Goal: Task Accomplishment & Management: Complete application form

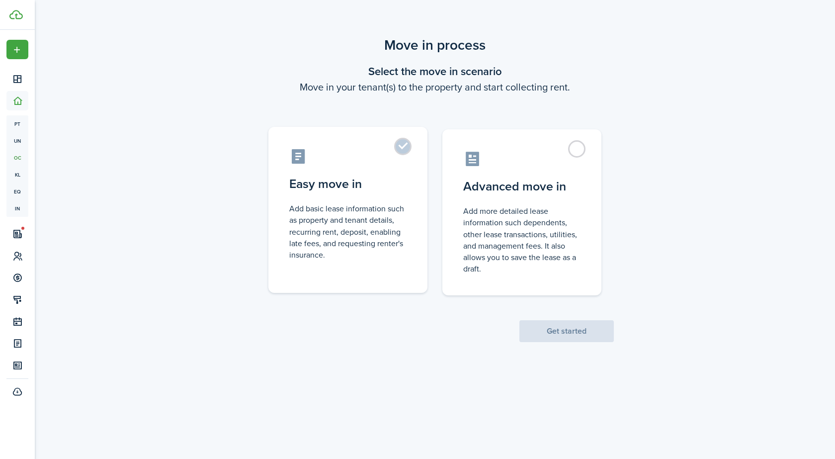
click at [419, 186] on label "Easy move in Add basic lease information such as property and tenant details, r…" at bounding box center [347, 210] width 159 height 166
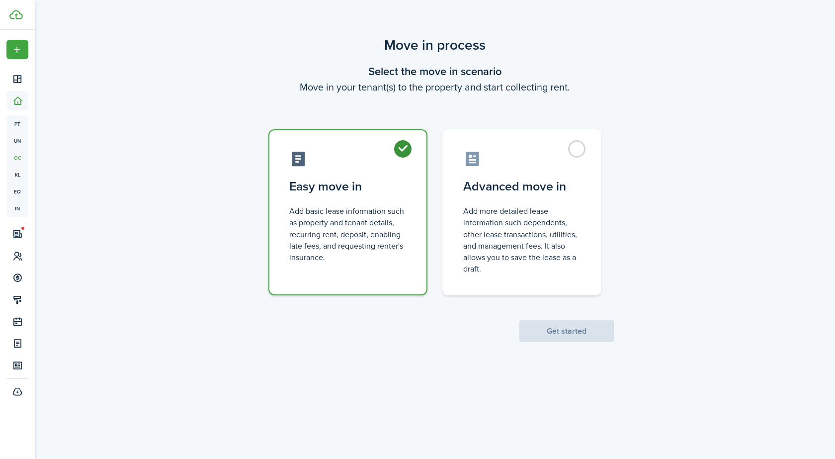
radio input "true"
click at [563, 327] on button "Get started" at bounding box center [566, 331] width 94 height 22
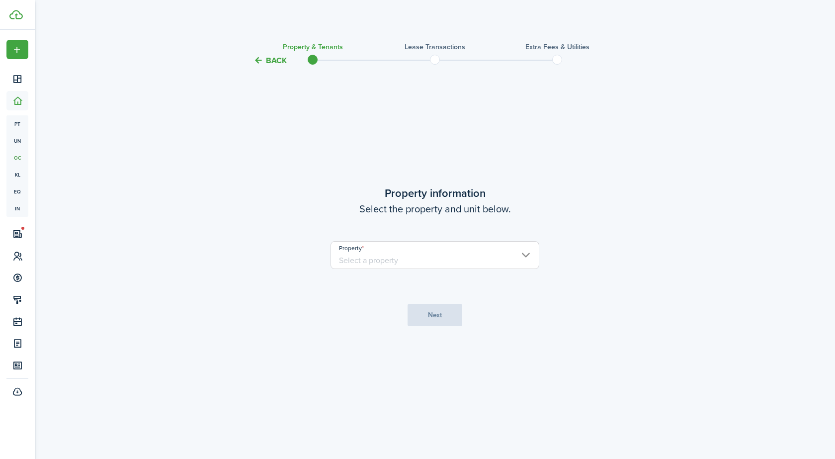
click at [411, 260] on input "Property" at bounding box center [434, 255] width 209 height 28
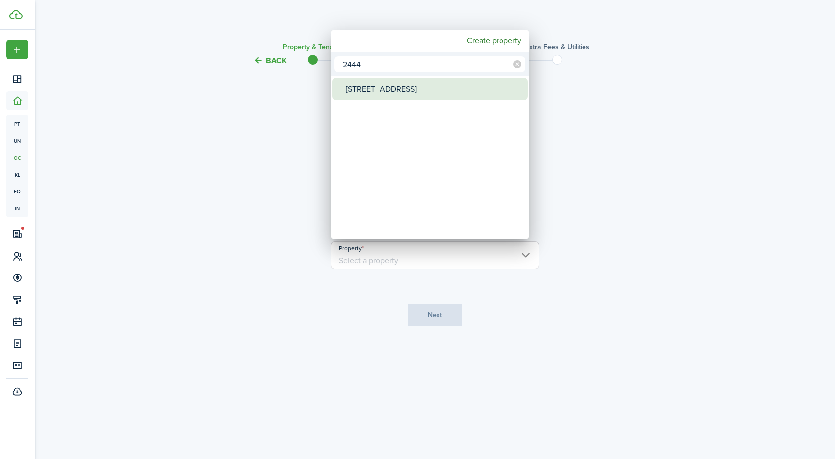
type input "2444"
click at [357, 94] on div "[STREET_ADDRESS]" at bounding box center [434, 88] width 176 height 23
type input "[STREET_ADDRESS]"
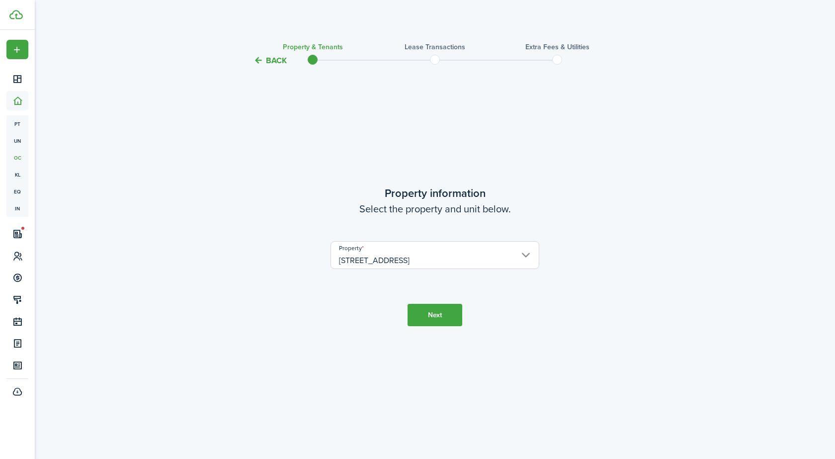
click at [427, 313] on button "Next" at bounding box center [434, 315] width 55 height 22
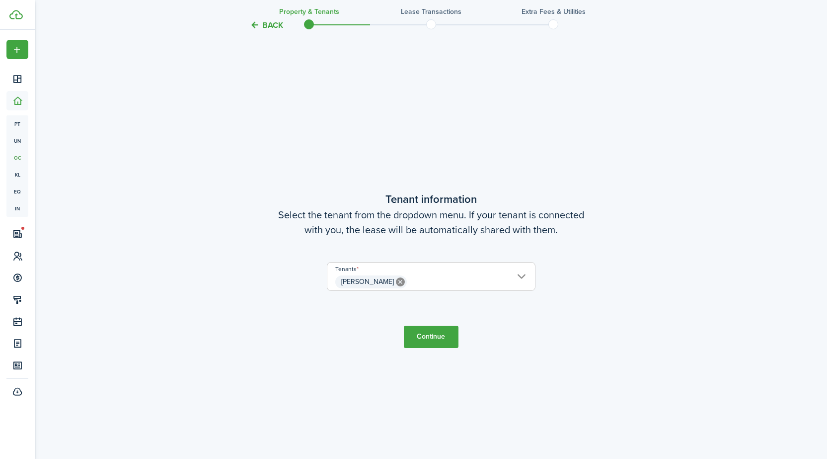
scroll to position [392, 0]
click at [427, 336] on button "Continue" at bounding box center [431, 336] width 55 height 22
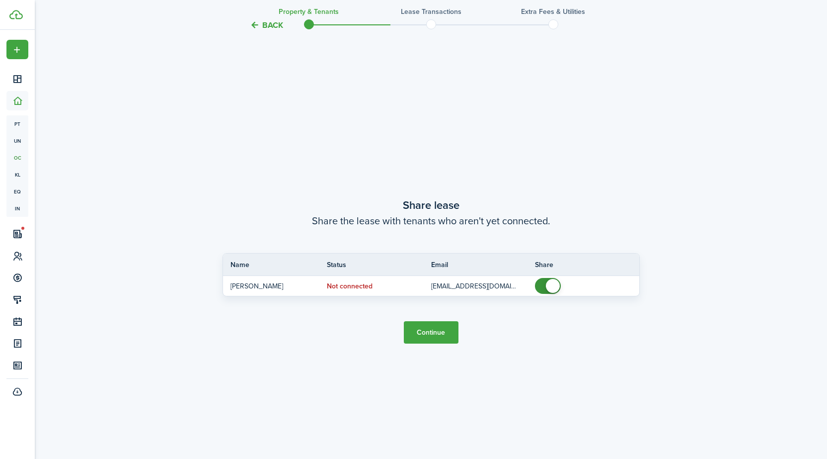
scroll to position [851, 0]
click at [427, 336] on button "Continue" at bounding box center [431, 330] width 55 height 22
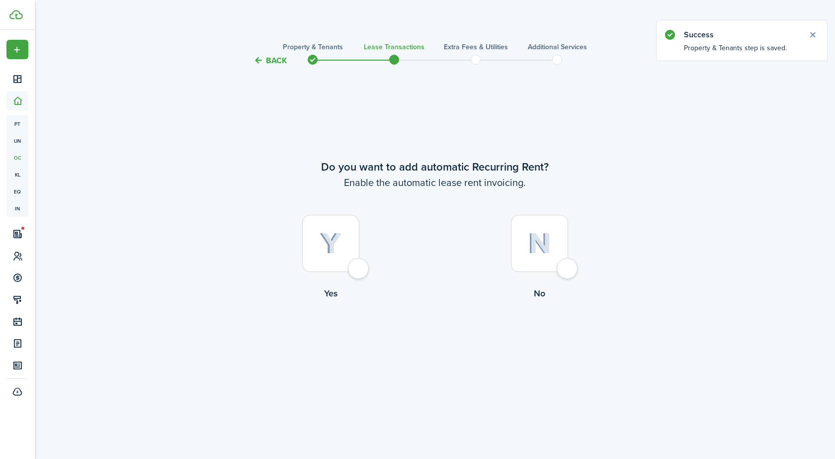
click at [351, 266] on div at bounding box center [330, 243] width 57 height 57
radio input "true"
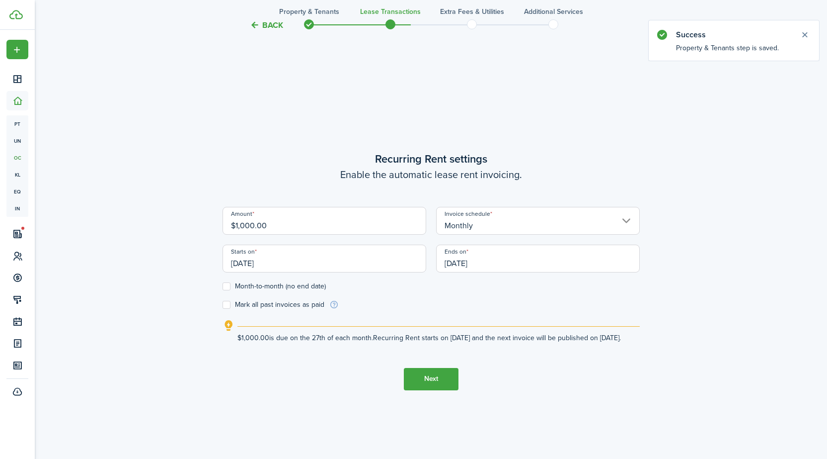
scroll to position [392, 0]
click at [334, 261] on input "[DATE]" at bounding box center [325, 257] width 204 height 28
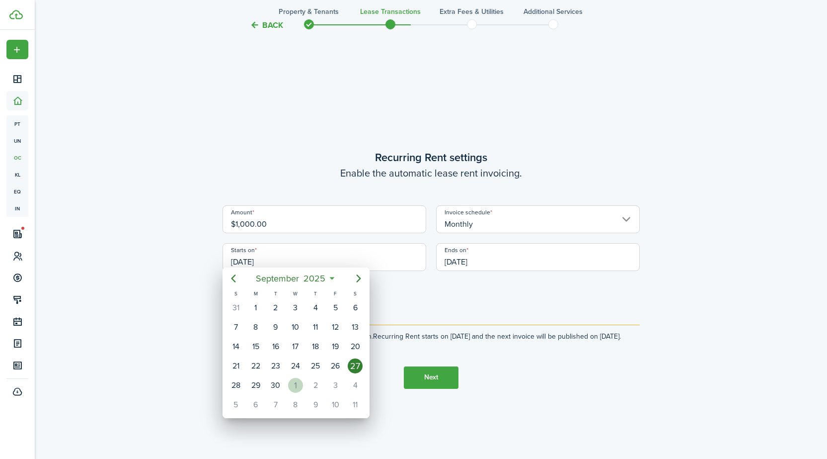
click at [293, 383] on div "1" at bounding box center [295, 385] width 15 height 15
type input "[DATE]"
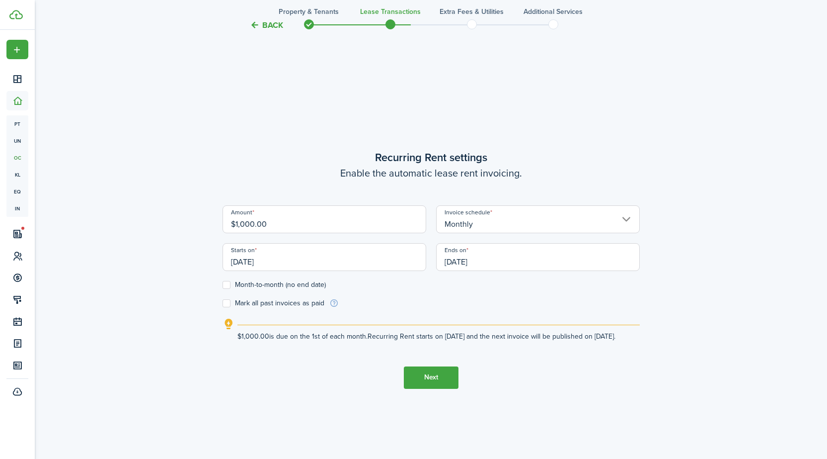
scroll to position [0, 0]
click at [515, 253] on input "[DATE]" at bounding box center [538, 257] width 204 height 28
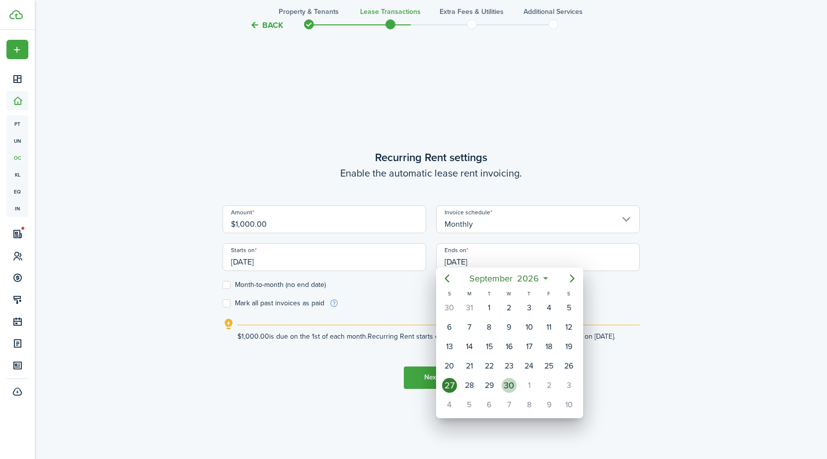
click at [506, 385] on div "30" at bounding box center [509, 385] width 15 height 15
type input "[DATE]"
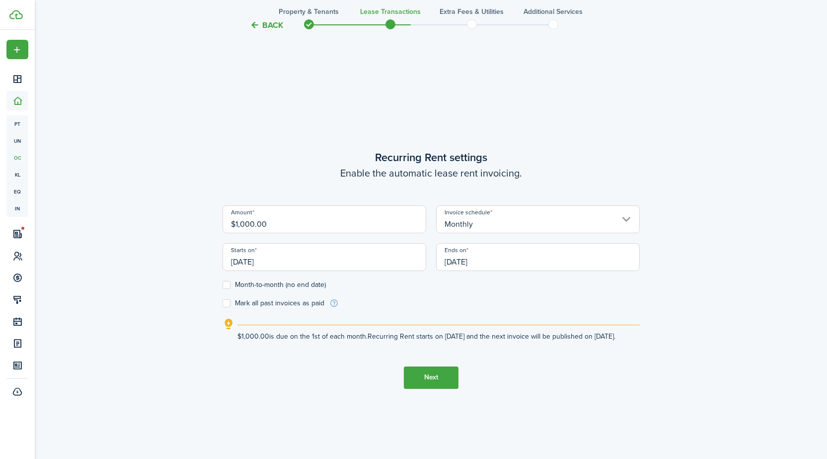
click at [438, 382] on button "Next" at bounding box center [431, 377] width 55 height 22
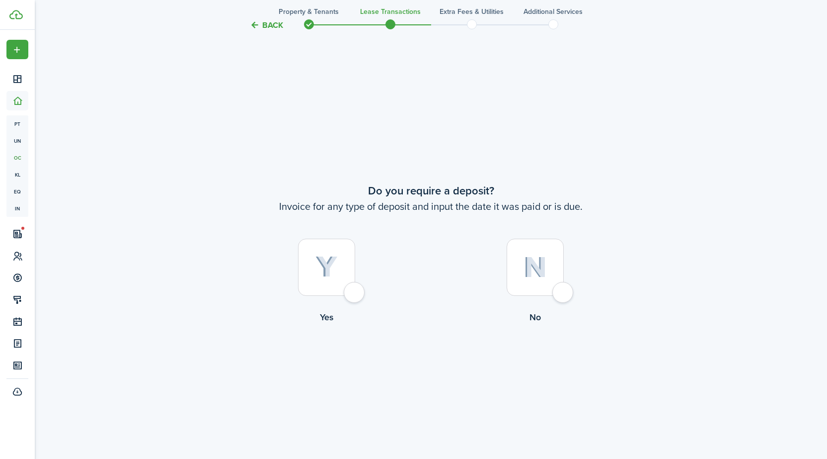
scroll to position [851, 0]
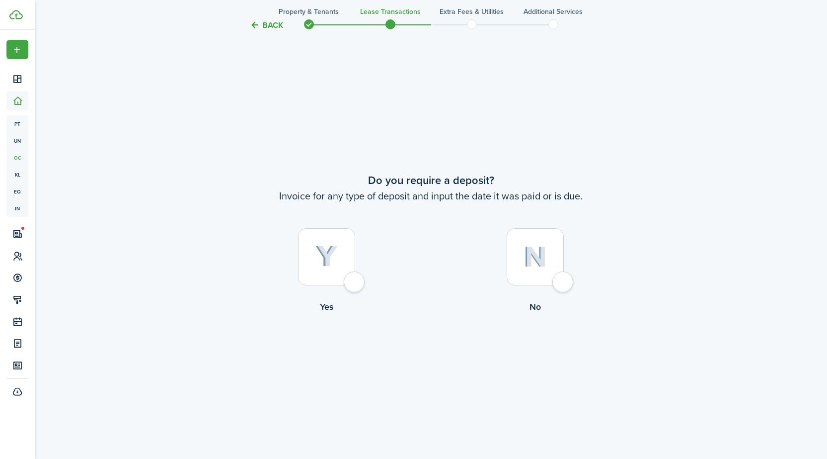
click at [352, 285] on div at bounding box center [326, 256] width 57 height 57
radio input "true"
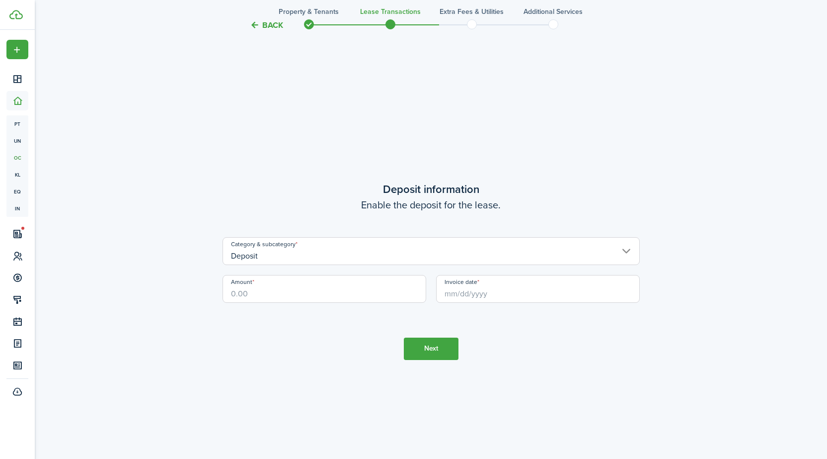
scroll to position [1309, 0]
click at [346, 290] on input "Amount" at bounding box center [325, 287] width 204 height 28
click at [580, 297] on input "Invoice date" at bounding box center [538, 287] width 204 height 28
type input "$1,000.00"
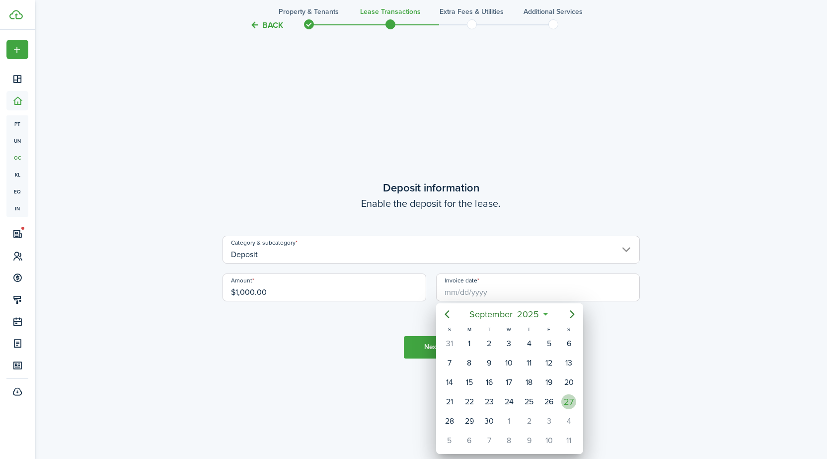
click at [568, 401] on div "27" at bounding box center [568, 401] width 15 height 15
type input "[DATE]"
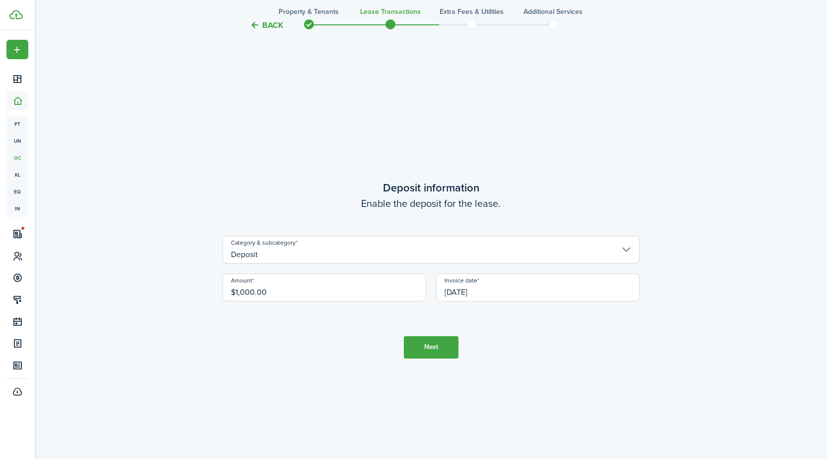
click at [428, 354] on button "Next" at bounding box center [431, 347] width 55 height 22
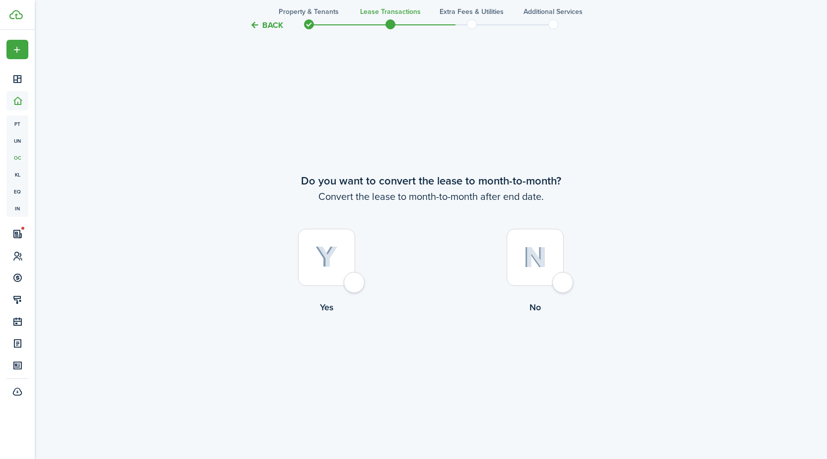
scroll to position [1768, 0]
click at [344, 288] on label "Yes" at bounding box center [327, 273] width 209 height 90
radio input "true"
click at [425, 349] on button "Continue" at bounding box center [431, 354] width 55 height 22
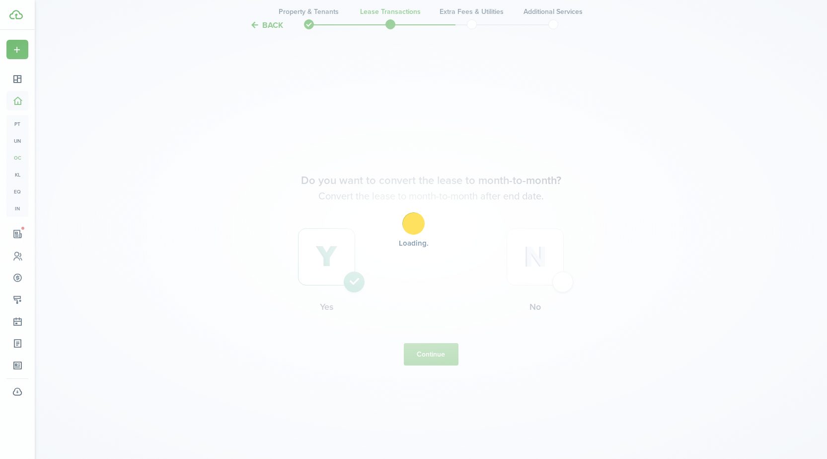
click at [426, 349] on div "Loading" at bounding box center [413, 229] width 827 height 459
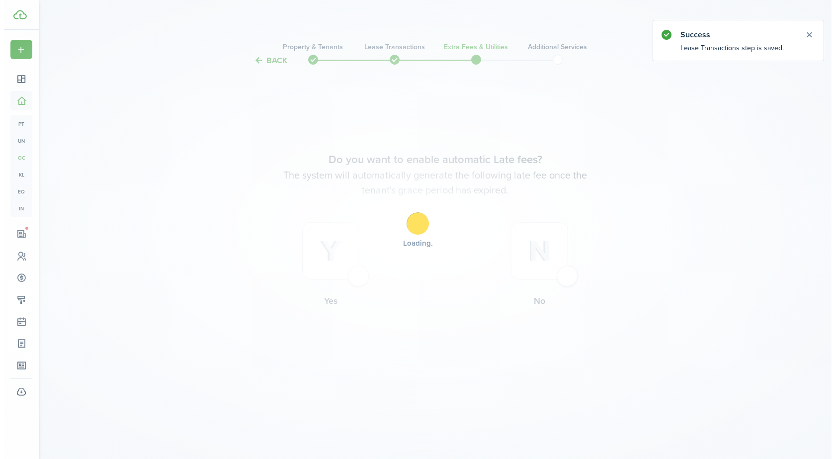
scroll to position [0, 0]
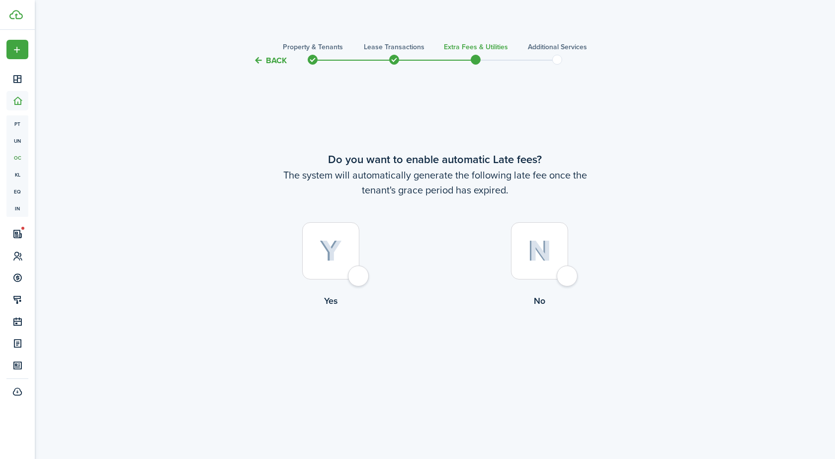
click at [359, 277] on div at bounding box center [330, 250] width 57 height 57
radio input "true"
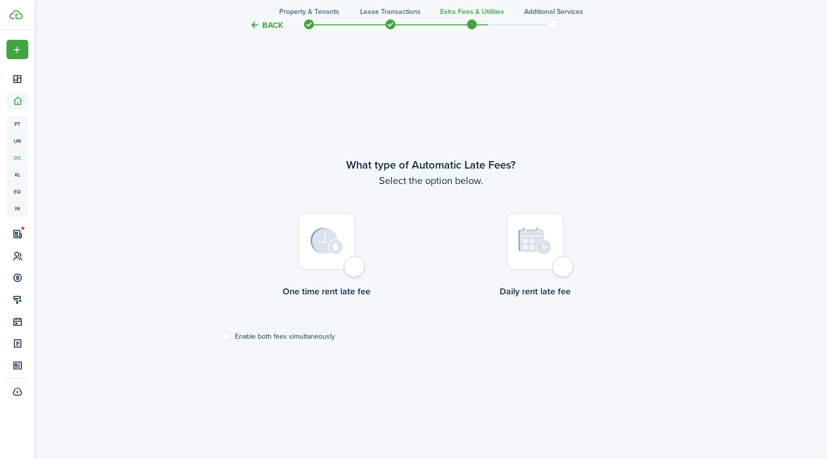
scroll to position [392, 0]
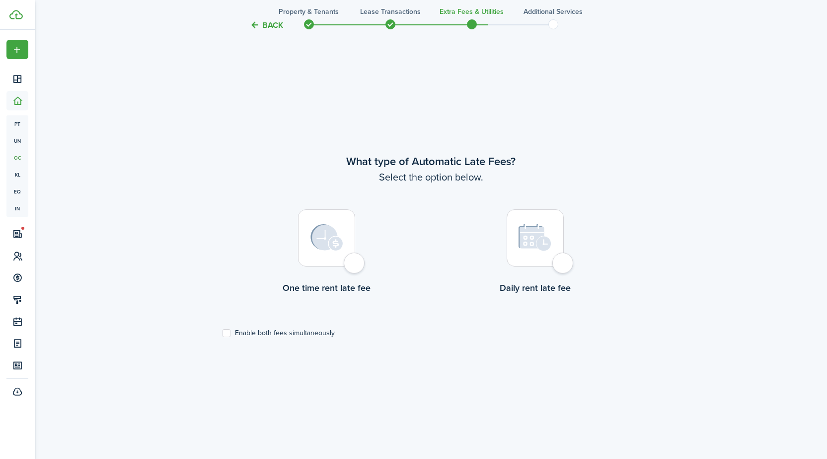
click at [557, 263] on div at bounding box center [535, 237] width 57 height 57
radio input "true"
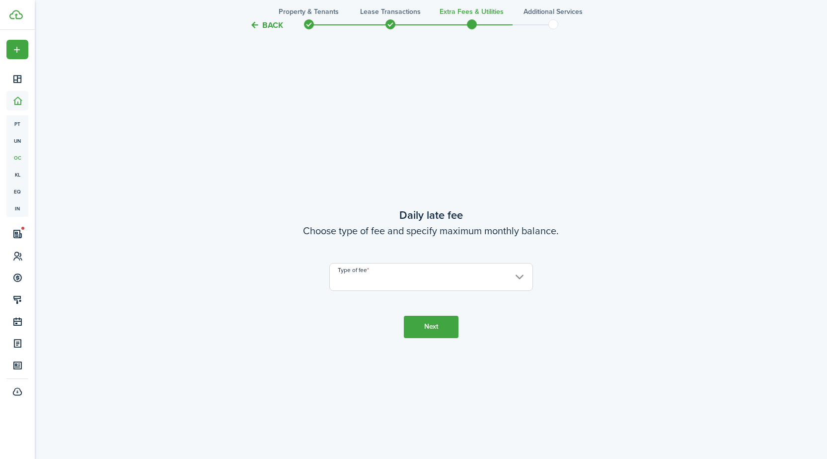
scroll to position [851, 0]
click at [440, 274] on input "Type of fee" at bounding box center [431, 273] width 204 height 28
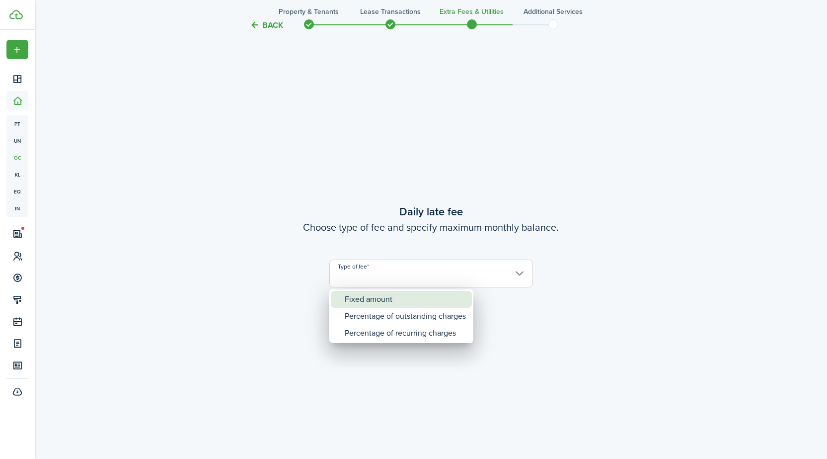
click at [390, 296] on div "Fixed amount" at bounding box center [405, 299] width 121 height 17
type input "Fixed amount"
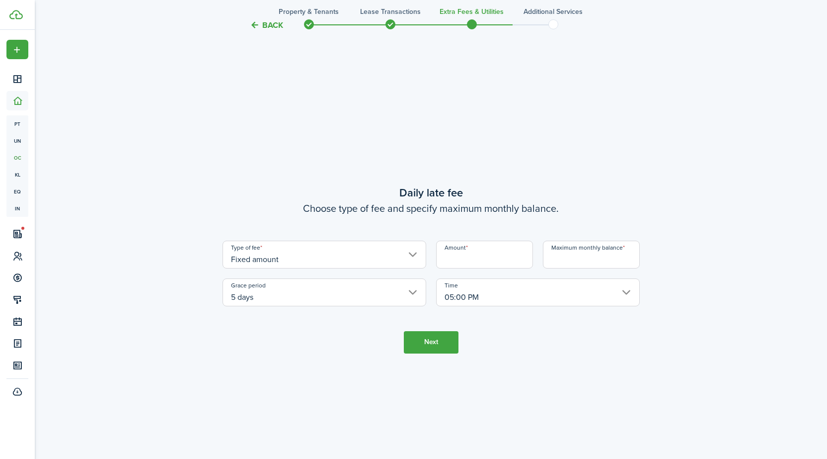
click at [480, 255] on input "Amount" at bounding box center [484, 254] width 97 height 28
type input "$20.00"
click at [572, 262] on input "Maximum monthly balance" at bounding box center [591, 254] width 97 height 28
type input "$100.00"
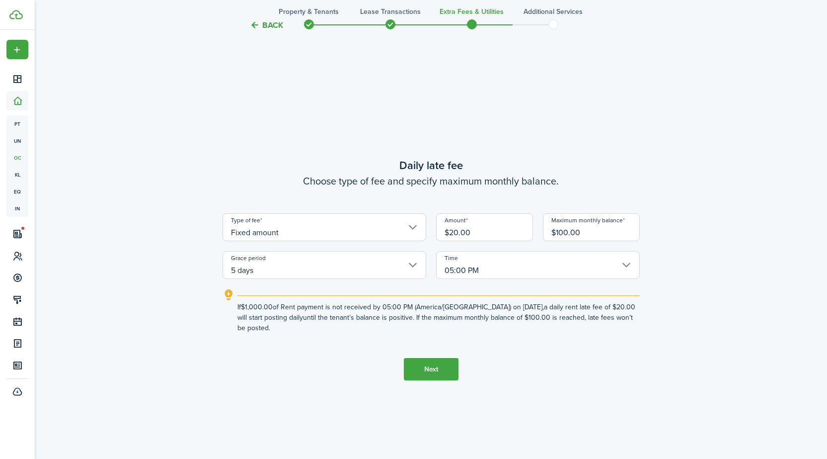
click at [435, 365] on button "Next" at bounding box center [431, 369] width 55 height 22
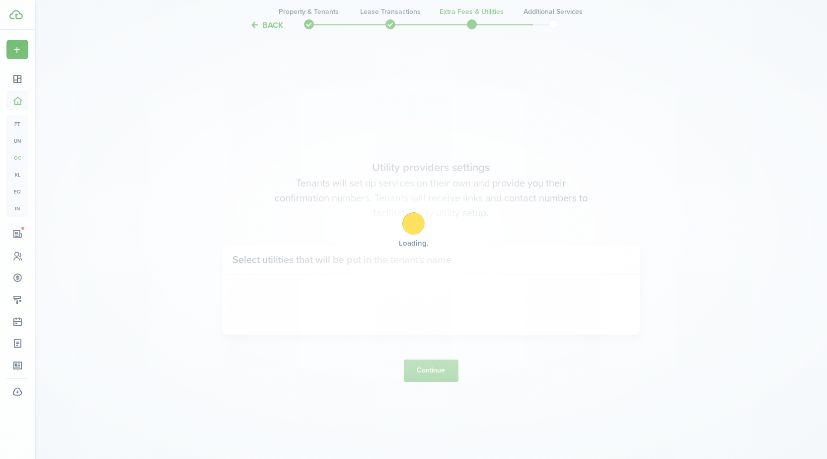
scroll to position [1309, 0]
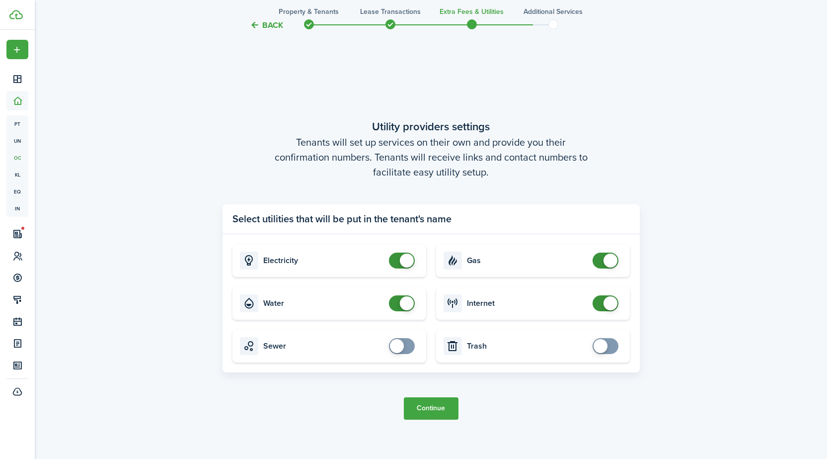
checkbox input "true"
click at [394, 344] on span at bounding box center [397, 346] width 14 height 14
checkbox input "true"
click at [602, 344] on span at bounding box center [601, 346] width 14 height 14
click at [432, 403] on button "Continue" at bounding box center [431, 408] width 55 height 22
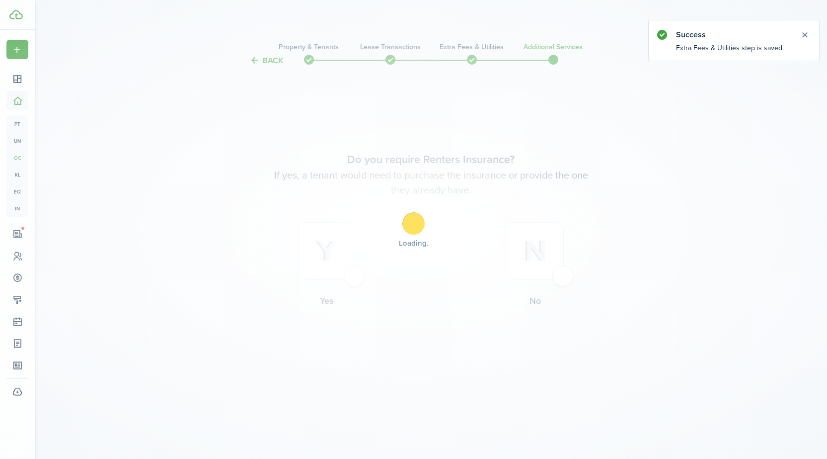
scroll to position [0, 0]
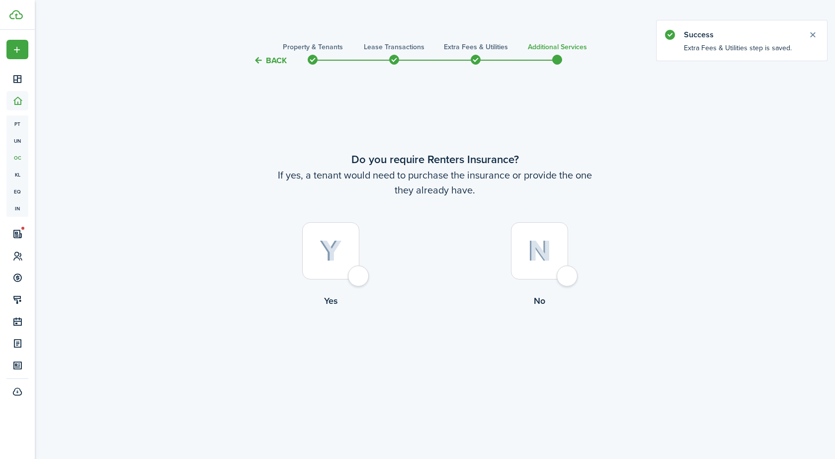
click at [568, 279] on div at bounding box center [539, 250] width 57 height 57
radio input "true"
click at [461, 341] on button "Complete move in" at bounding box center [434, 348] width 73 height 22
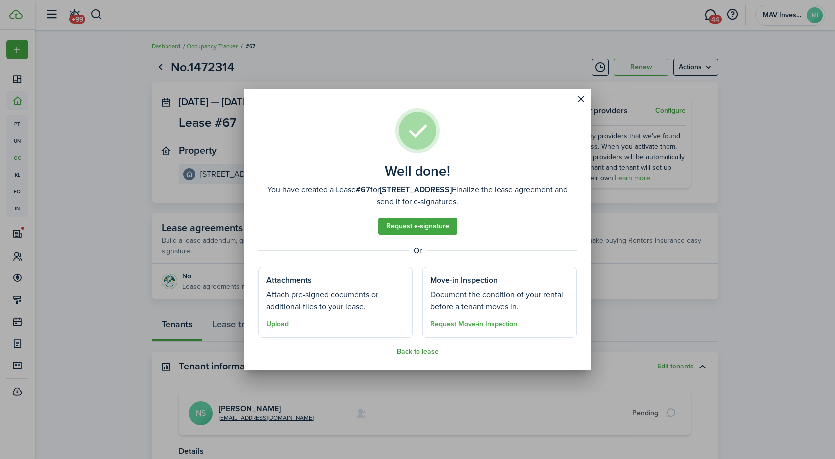
click at [433, 352] on button "Back to lease" at bounding box center [417, 351] width 42 height 8
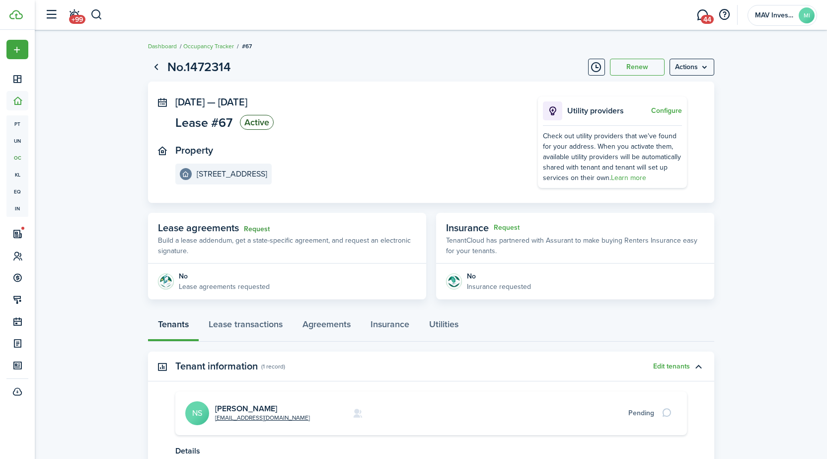
click at [260, 228] on link "Request" at bounding box center [257, 229] width 26 height 8
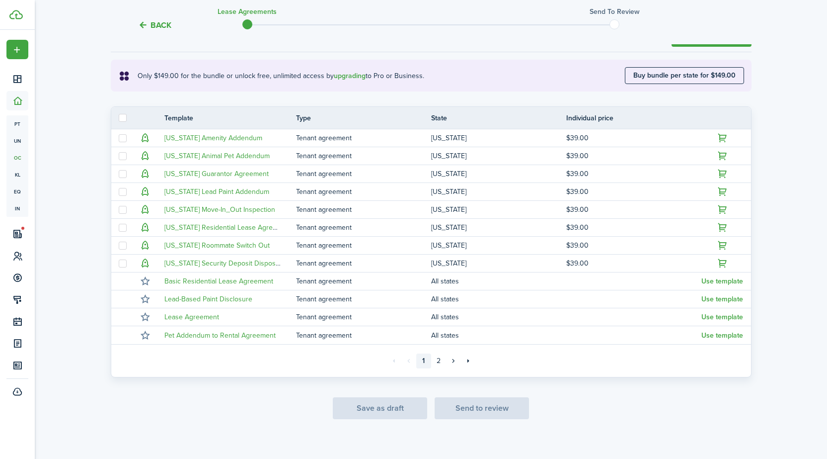
scroll to position [169, 0]
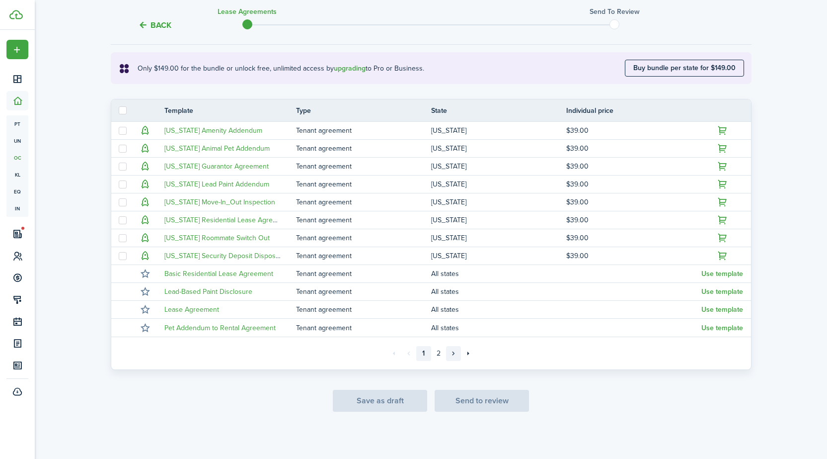
click at [452, 353] on link "»" at bounding box center [453, 353] width 15 height 15
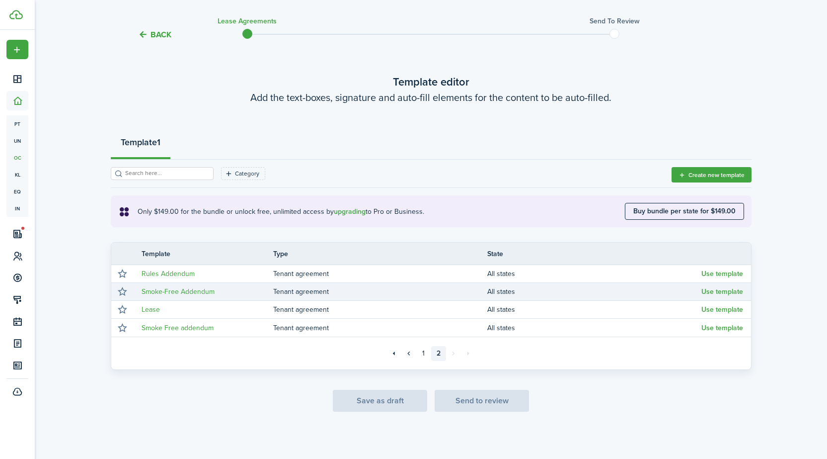
scroll to position [26, 0]
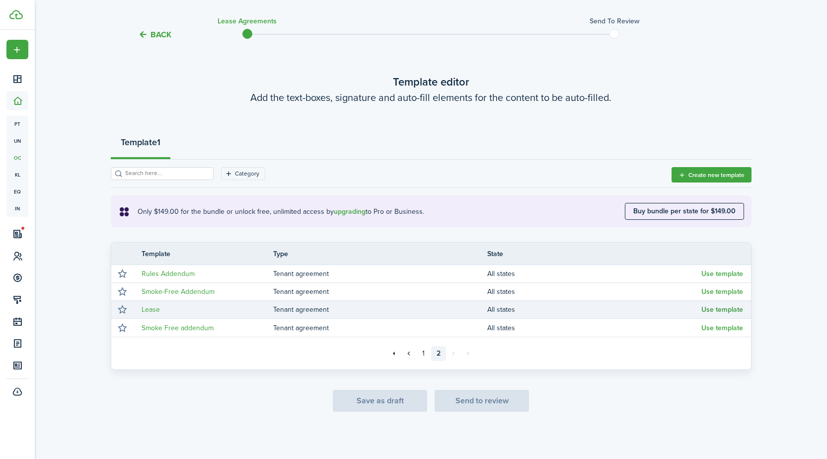
click at [708, 310] on button "Use template" at bounding box center [722, 310] width 42 height 8
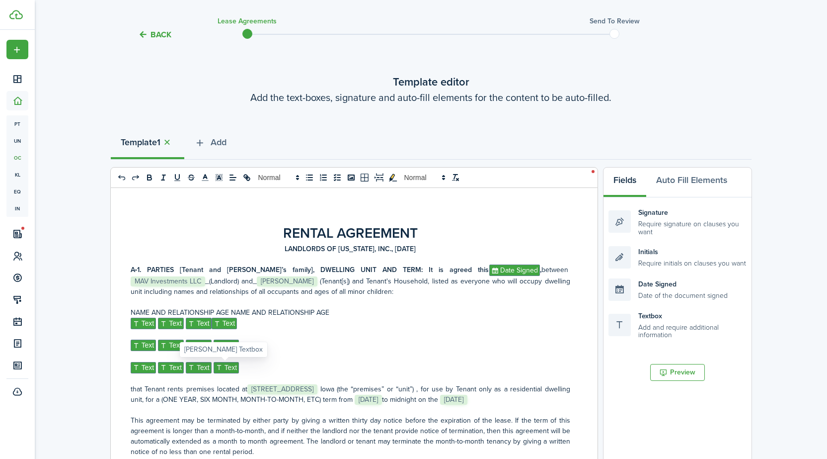
click at [229, 366] on span "Text" at bounding box center [227, 367] width 26 height 11
click at [203, 369] on span "Text" at bounding box center [199, 367] width 26 height 11
click at [142, 323] on span "Text" at bounding box center [144, 322] width 26 height 11
click at [142, 323] on span "Text" at bounding box center [146, 322] width 26 height 11
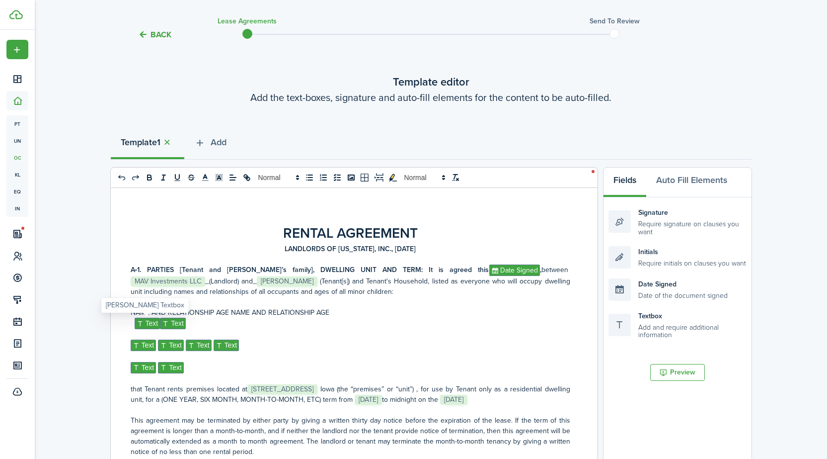
click at [142, 323] on span "Text" at bounding box center [148, 322] width 26 height 11
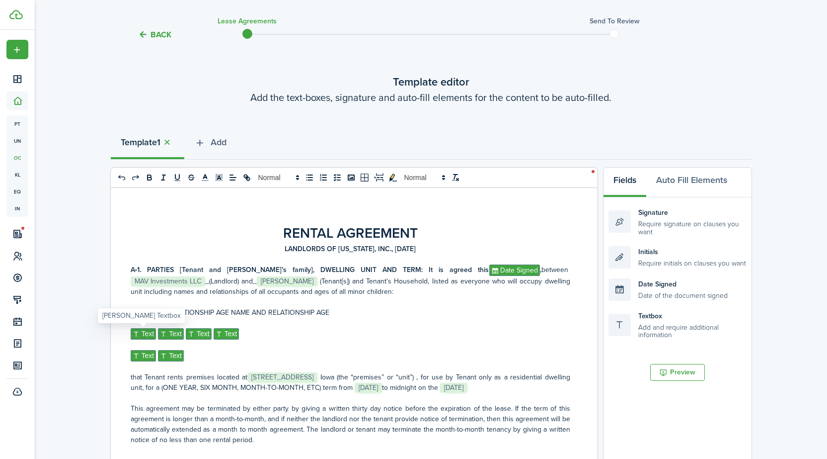
click at [141, 331] on span "Text" at bounding box center [144, 333] width 26 height 11
click at [141, 331] on span "Text" at bounding box center [146, 333] width 26 height 11
click at [141, 331] on span "Text" at bounding box center [148, 333] width 26 height 11
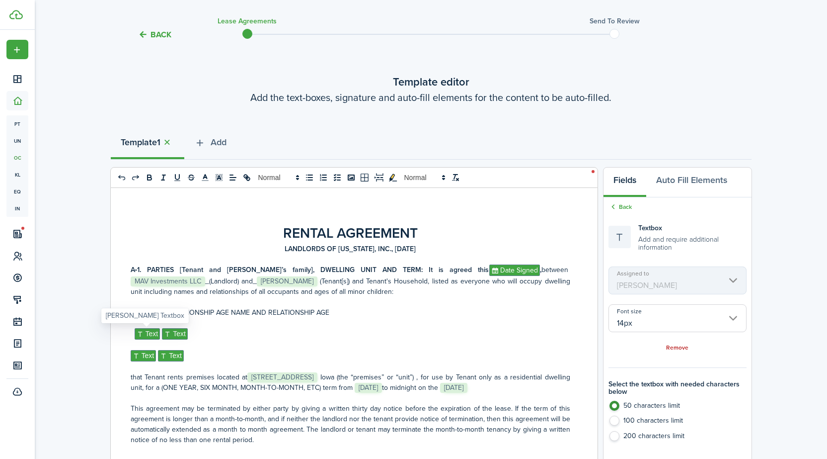
click at [141, 331] on span "Text" at bounding box center [148, 333] width 26 height 11
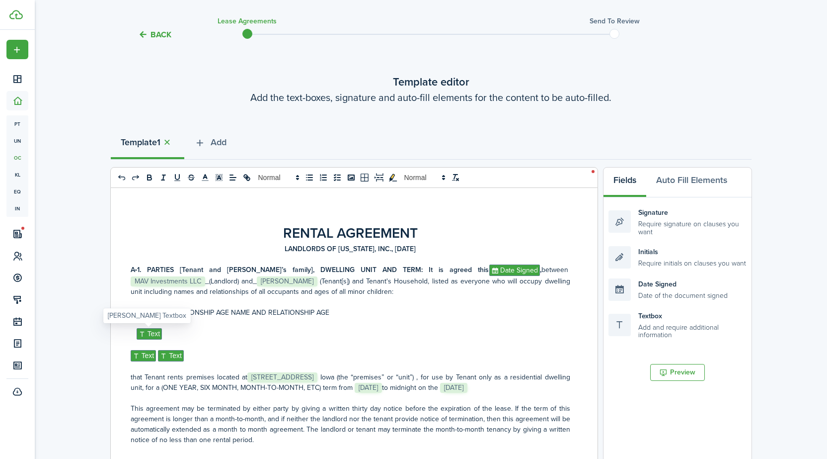
click at [141, 331] on span "Text" at bounding box center [150, 333] width 26 height 11
click at [141, 331] on p "﻿ ﻿ ﻿﻿ ﻿﻿" at bounding box center [351, 333] width 440 height 10
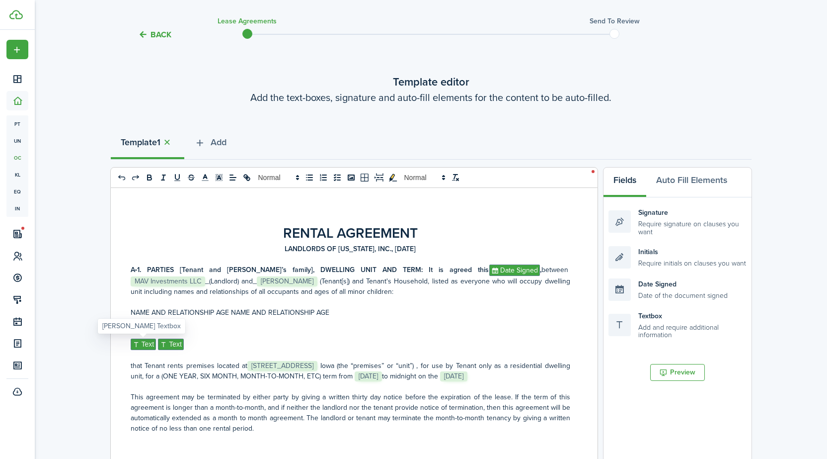
click at [143, 346] on span "Text" at bounding box center [144, 343] width 26 height 11
click at [144, 346] on span "Text" at bounding box center [146, 343] width 26 height 11
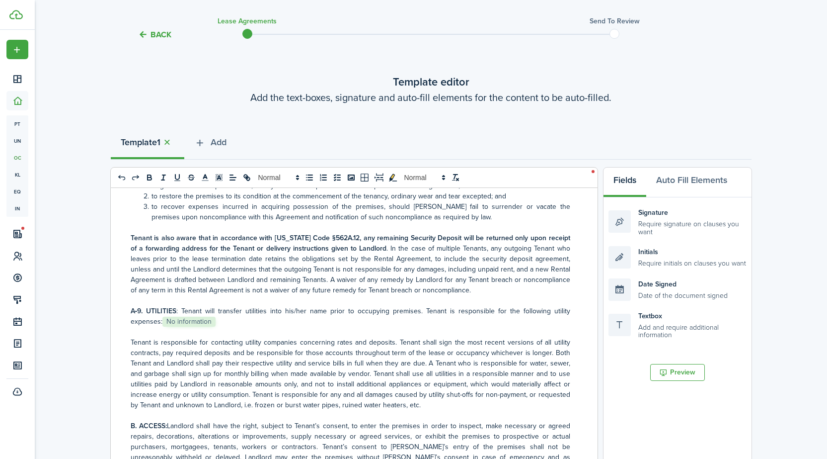
scroll to position [646, 0]
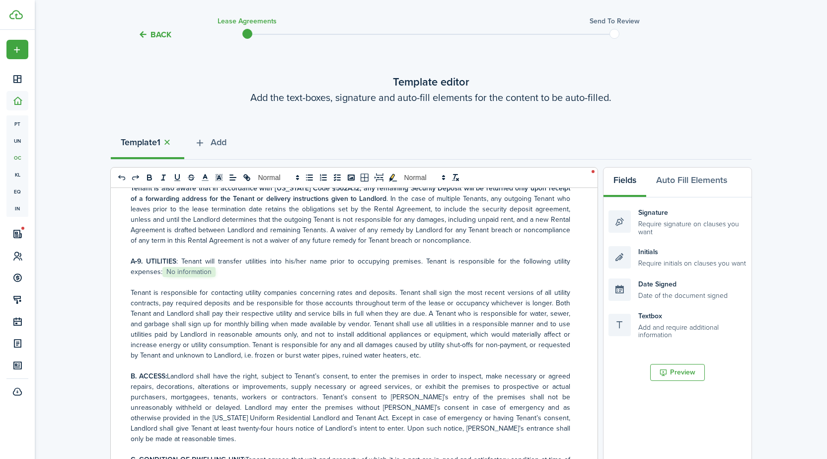
click at [198, 277] on span "No information" at bounding box center [188, 272] width 53 height 10
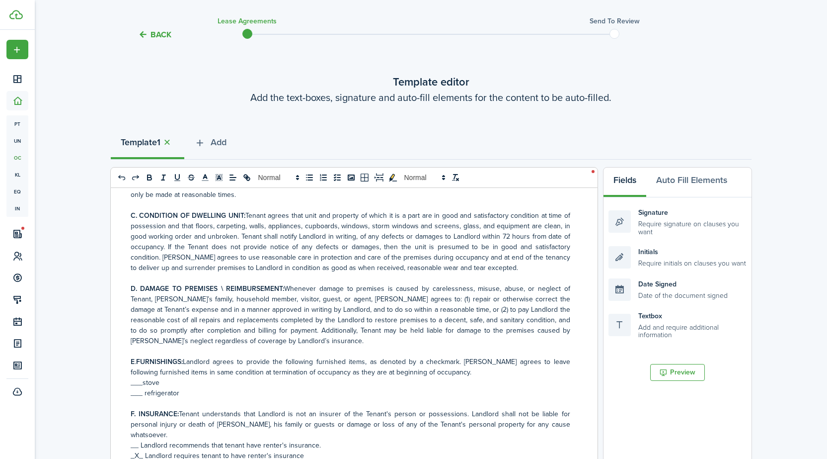
scroll to position [944, 0]
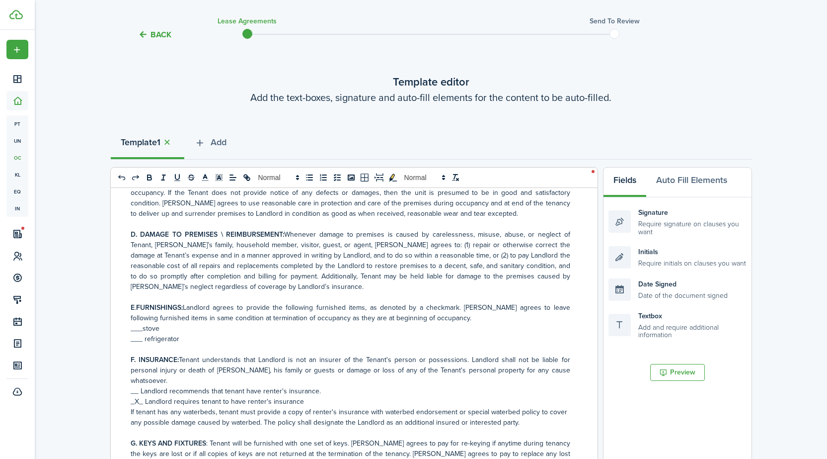
click at [136, 325] on p "___stove" at bounding box center [351, 328] width 440 height 10
click at [134, 338] on p "___ refrigerator" at bounding box center [351, 338] width 440 height 10
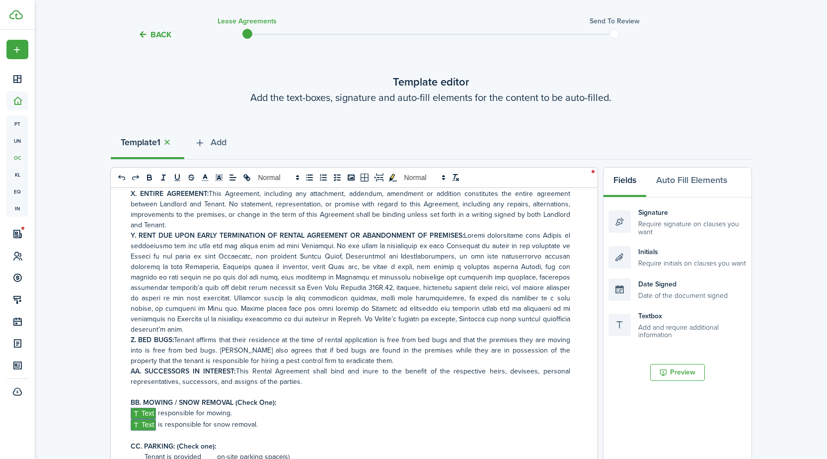
scroll to position [2285, 0]
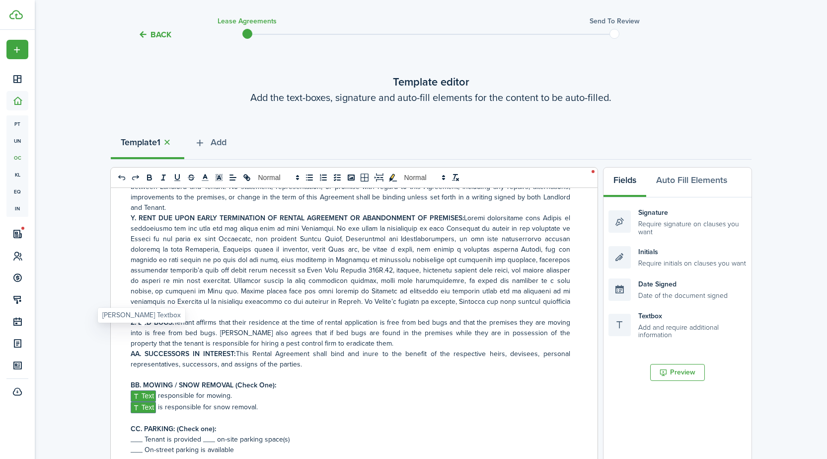
click at [146, 390] on span "Text" at bounding box center [144, 395] width 26 height 11
click at [144, 400] on span "Text" at bounding box center [144, 405] width 26 height 11
click at [134, 442] on p "___ On-street parking is available" at bounding box center [351, 447] width 440 height 10
click at [135, 432] on p "___ Tenant is provided ___ on-site parking space(s)" at bounding box center [351, 437] width 440 height 10
click at [211, 432] on p "_x__ Tenant is provided ___ on-site parking space(s)" at bounding box center [351, 437] width 440 height 10
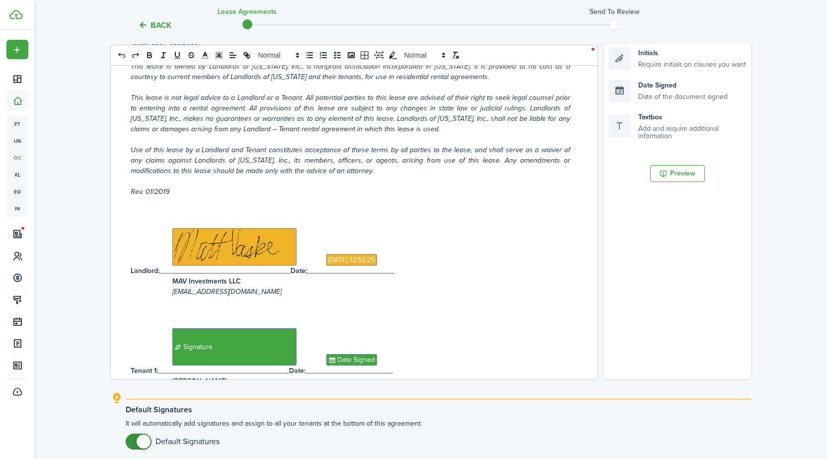
scroll to position [314, 0]
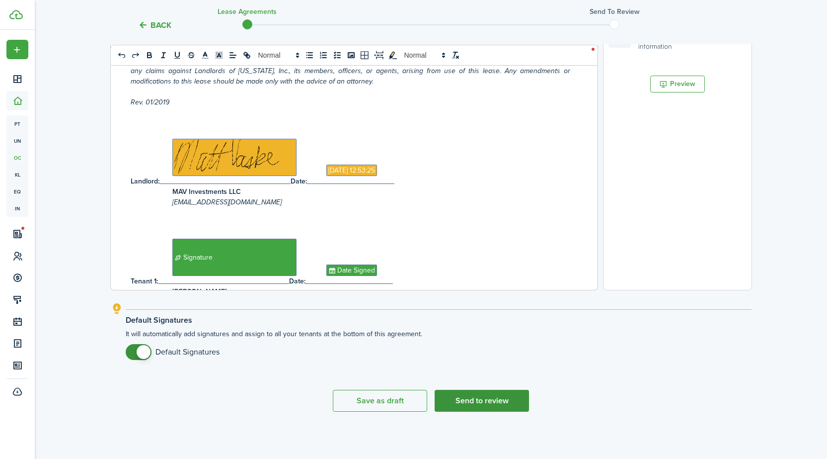
click at [480, 395] on button "Send to review" at bounding box center [482, 400] width 94 height 22
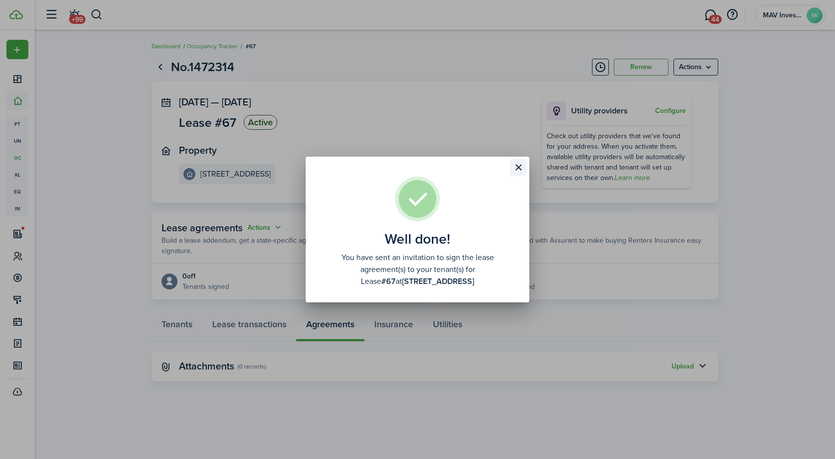
click at [522, 169] on button "Close modal" at bounding box center [518, 167] width 17 height 17
